Goal: Check status

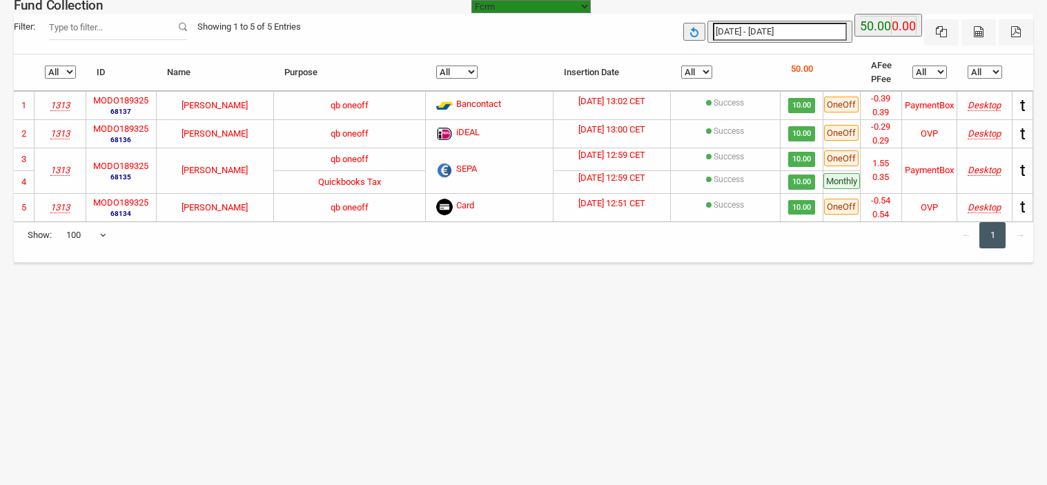
select select "[URL][DOMAIN_NAME]"
select select "100"
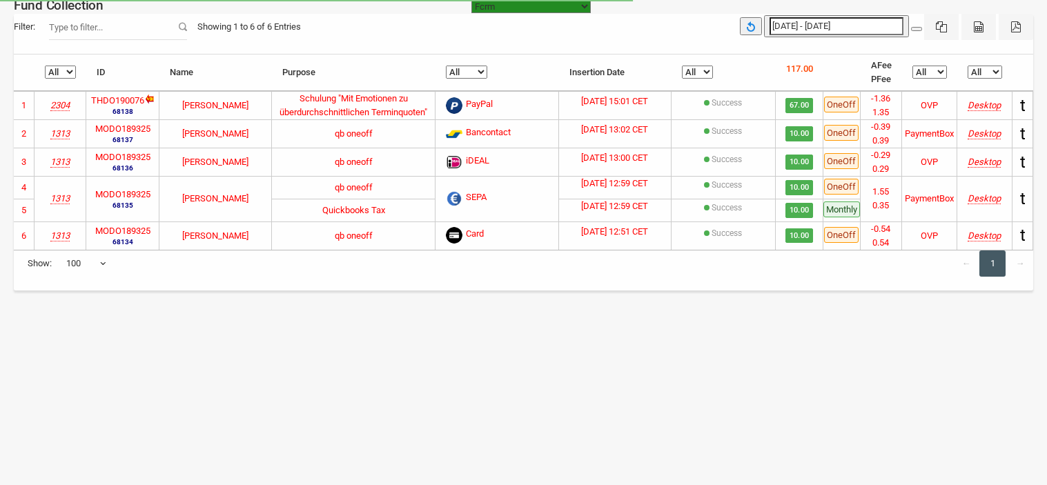
select select "[URL][DOMAIN_NAME]"
select select "100"
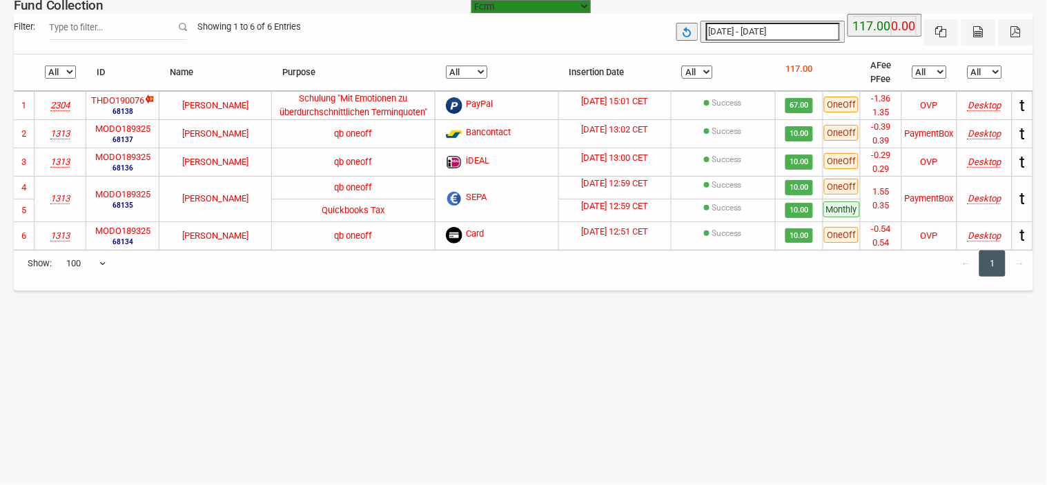
click at [121, 95] on label "THDO190076" at bounding box center [117, 101] width 53 height 14
click at [59, 106] on icon "2304" at bounding box center [59, 105] width 19 height 10
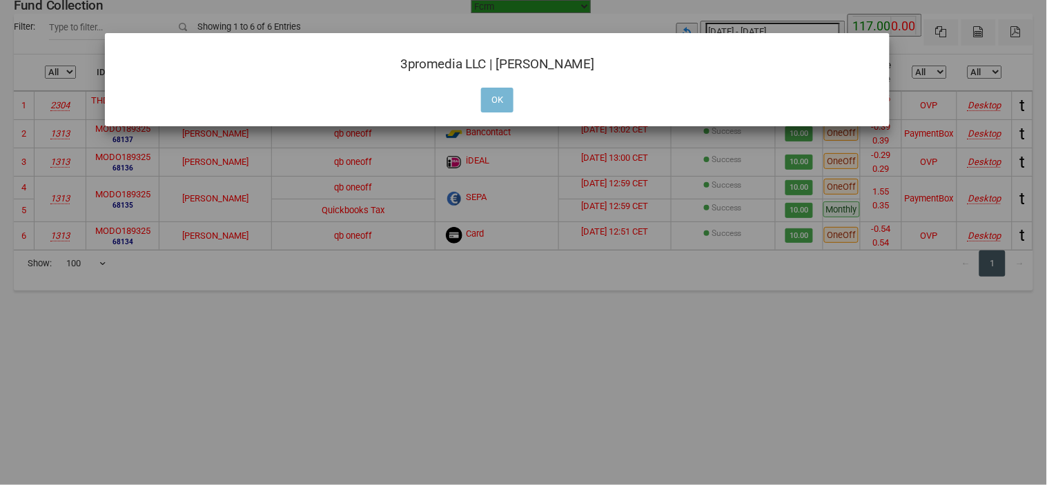
click at [492, 95] on button "OK" at bounding box center [497, 100] width 32 height 25
